Goal: Information Seeking & Learning: Learn about a topic

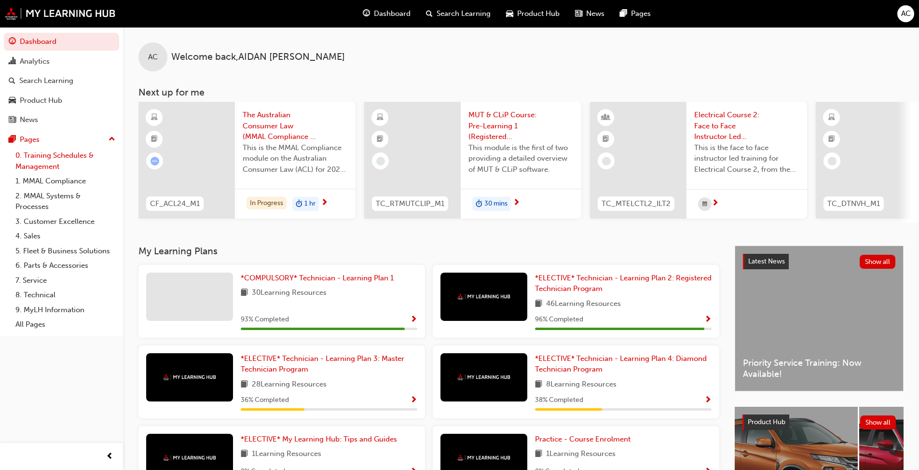
click at [55, 162] on link "0. Training Schedules & Management" at bounding box center [66, 161] width 108 height 26
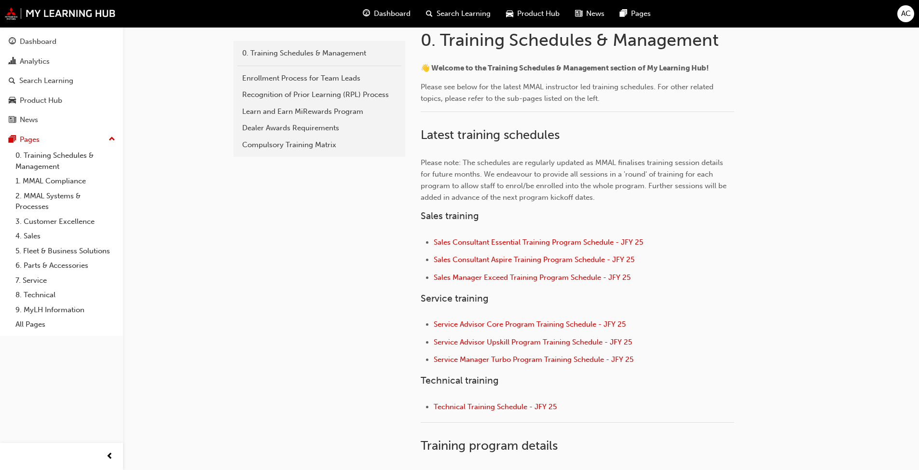
scroll to position [241, 0]
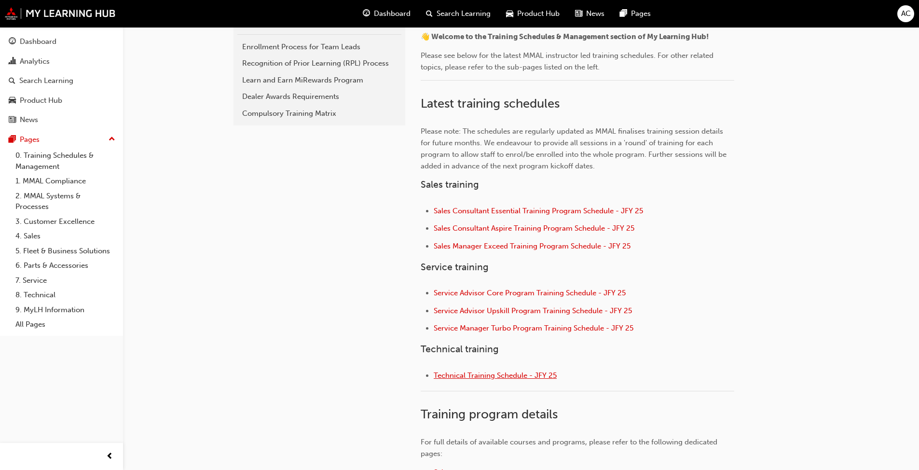
click at [448, 376] on span "Technical Training Schedule - JFY 25" at bounding box center [495, 375] width 123 height 9
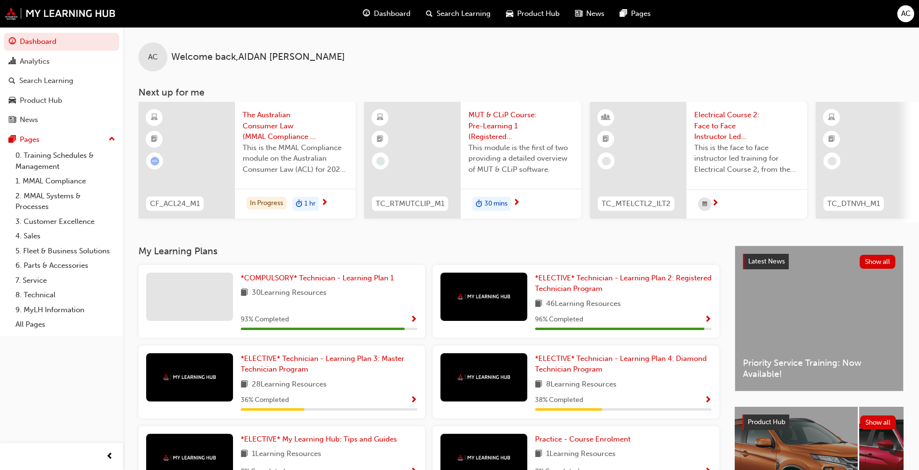
click at [449, 14] on span "Search Learning" at bounding box center [464, 13] width 54 height 11
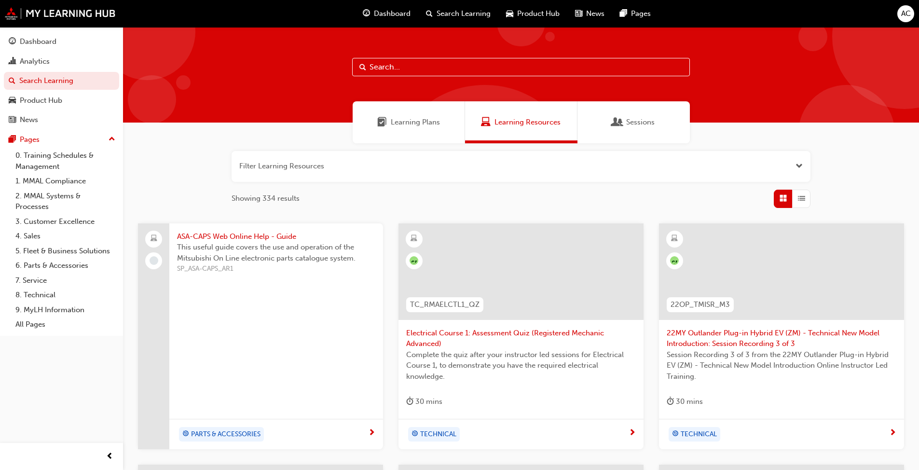
click at [279, 166] on button "button" at bounding box center [521, 166] width 579 height 31
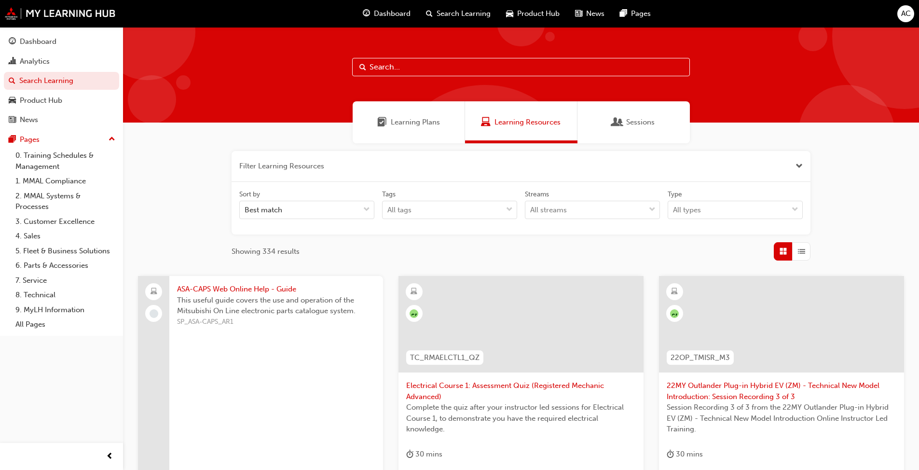
click at [408, 64] on input "text" at bounding box center [521, 67] width 338 height 18
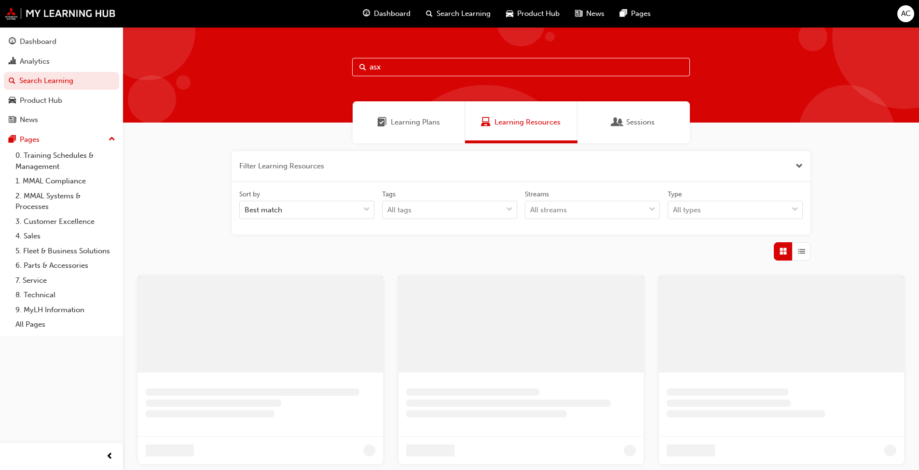
type input "asx"
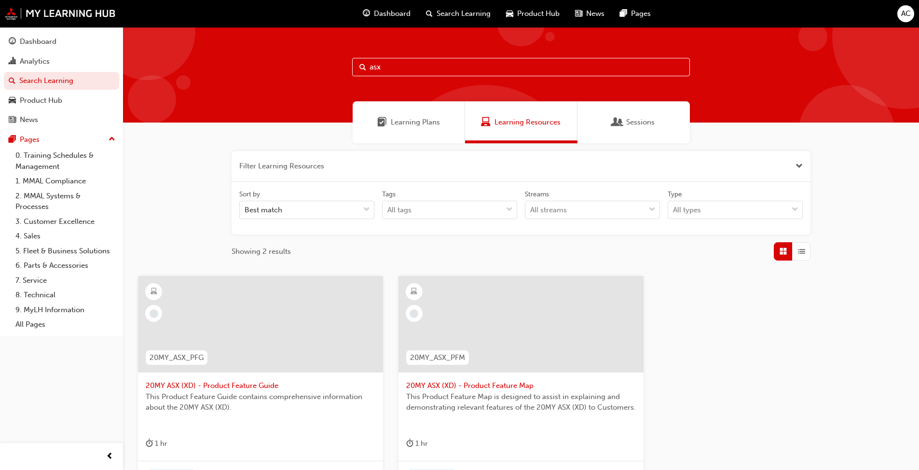
click at [482, 14] on span "AC" at bounding box center [906, 13] width 10 height 11
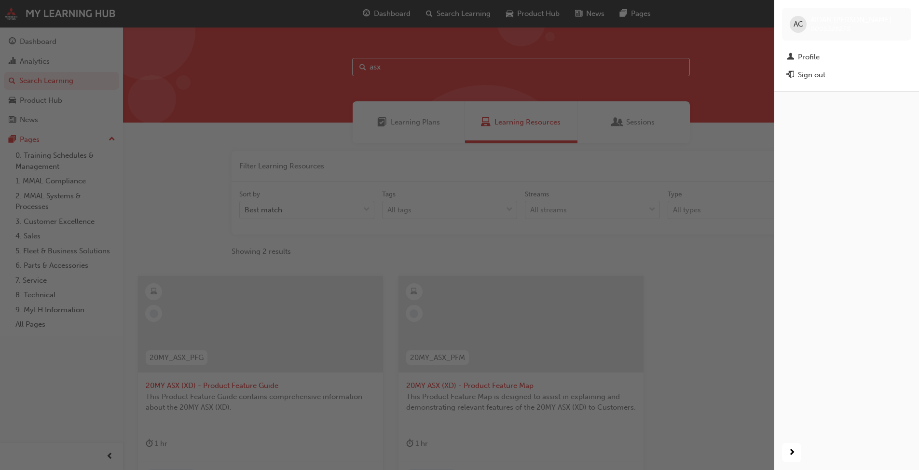
click at [482, 69] on div "Sign out" at bounding box center [812, 74] width 28 height 11
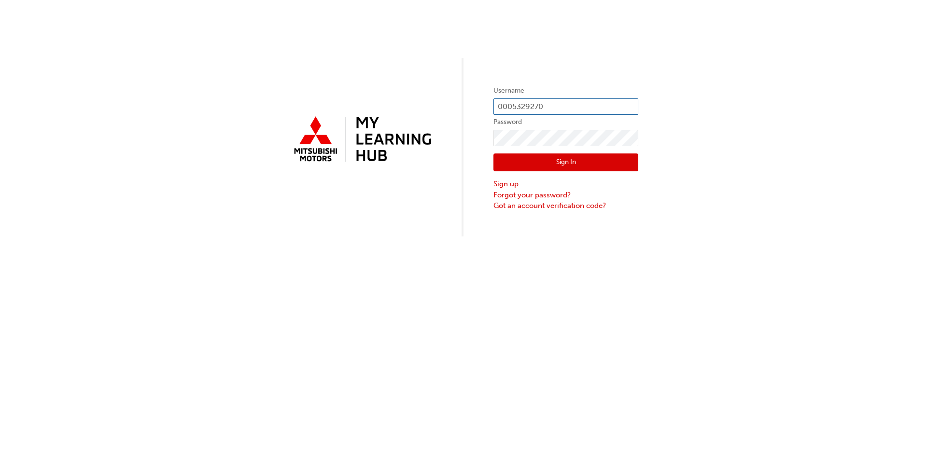
click at [549, 101] on input "0005329270" at bounding box center [565, 106] width 145 height 16
type input "[EMAIL_ADDRESS][DOMAIN_NAME]"
click at [559, 161] on button "Sign In" at bounding box center [565, 162] width 145 height 18
